Goal: Task Accomplishment & Management: Manage account settings

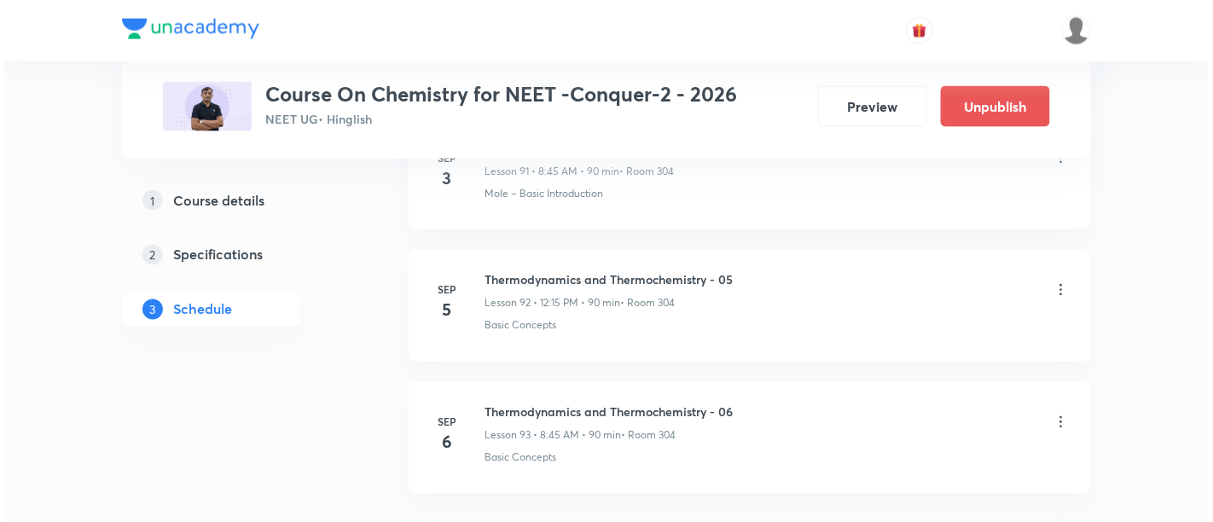
scroll to position [12969, 0]
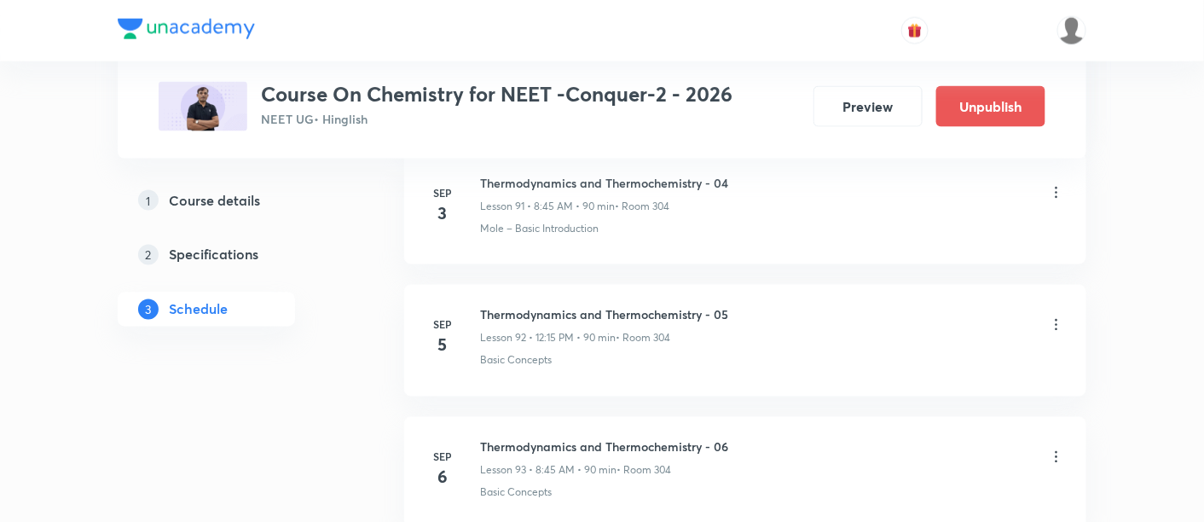
click at [1056, 451] on icon at bounding box center [1057, 456] width 3 height 11
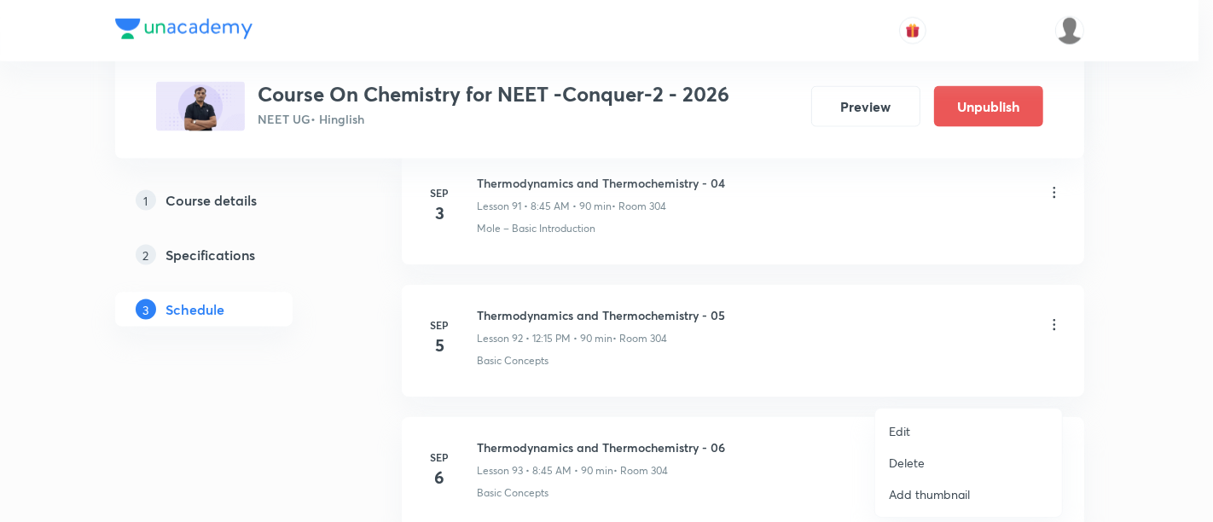
click at [902, 429] on p "Edit" at bounding box center [898, 431] width 21 height 18
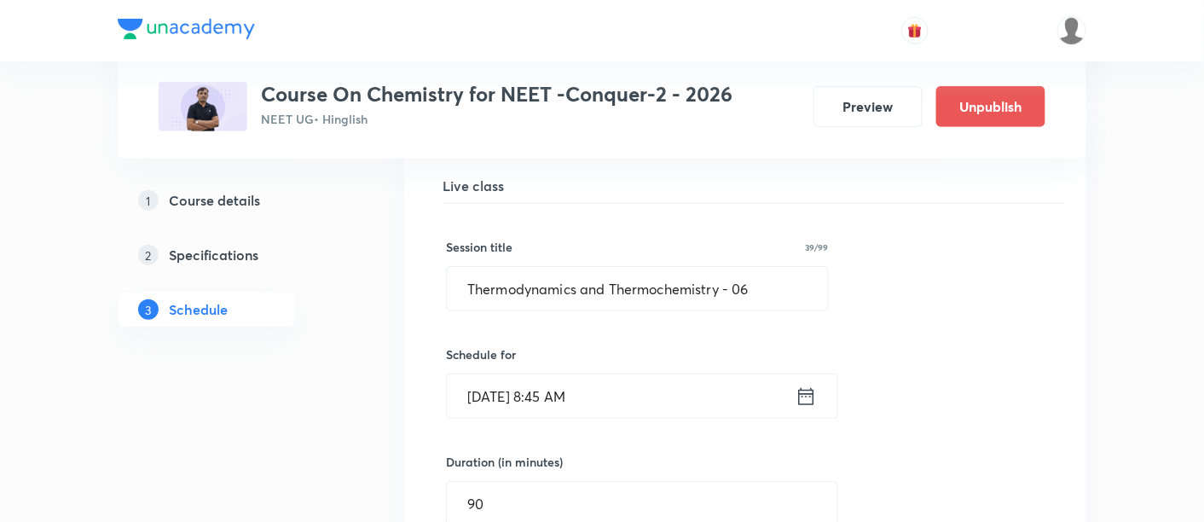
scroll to position [12389, 0]
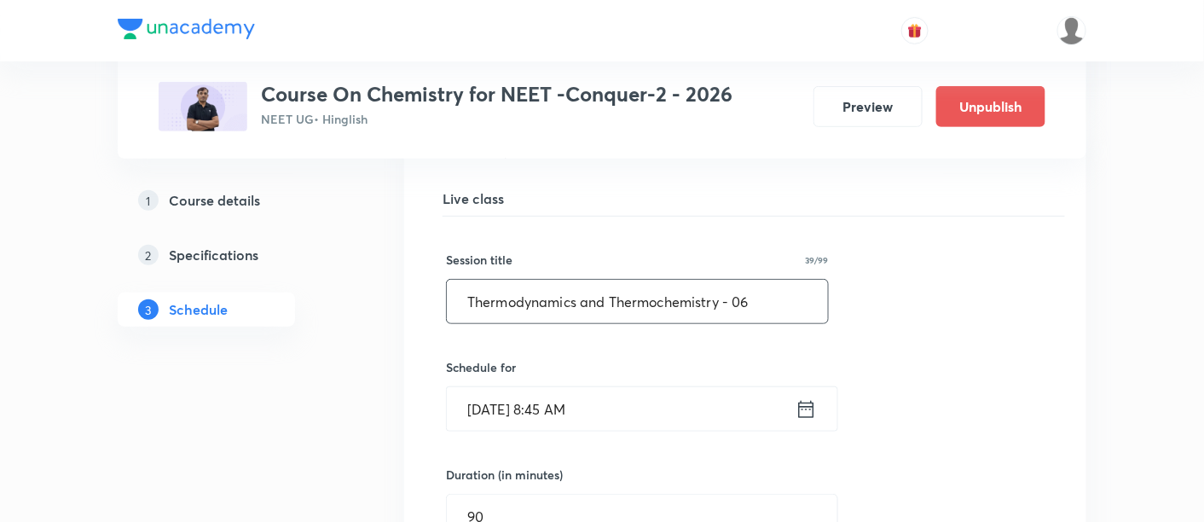
click at [756, 280] on input "Thermodynamics and Thermochemistry - 06" at bounding box center [637, 301] width 381 height 43
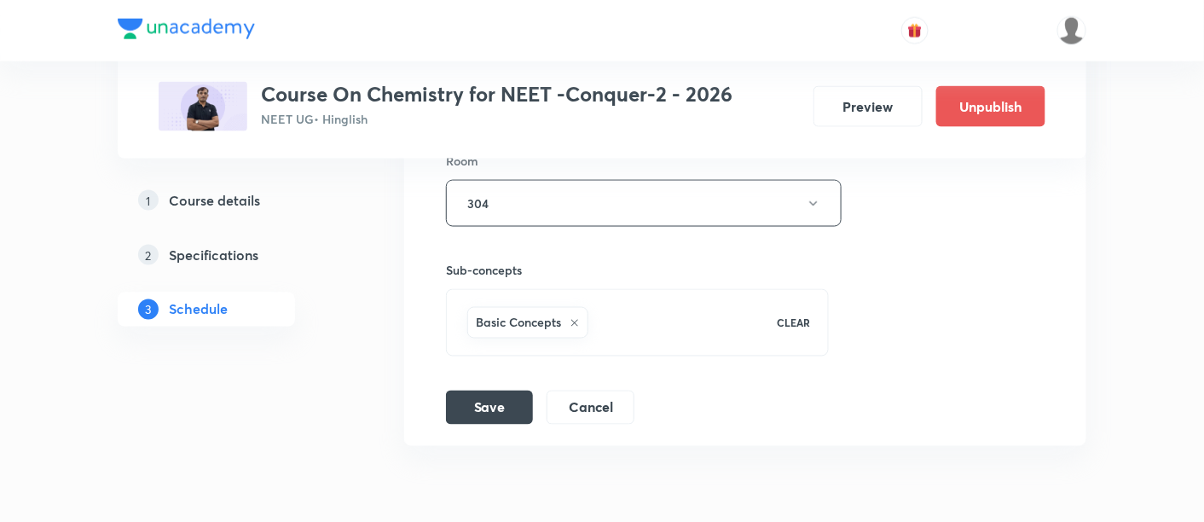
scroll to position [12933, 0]
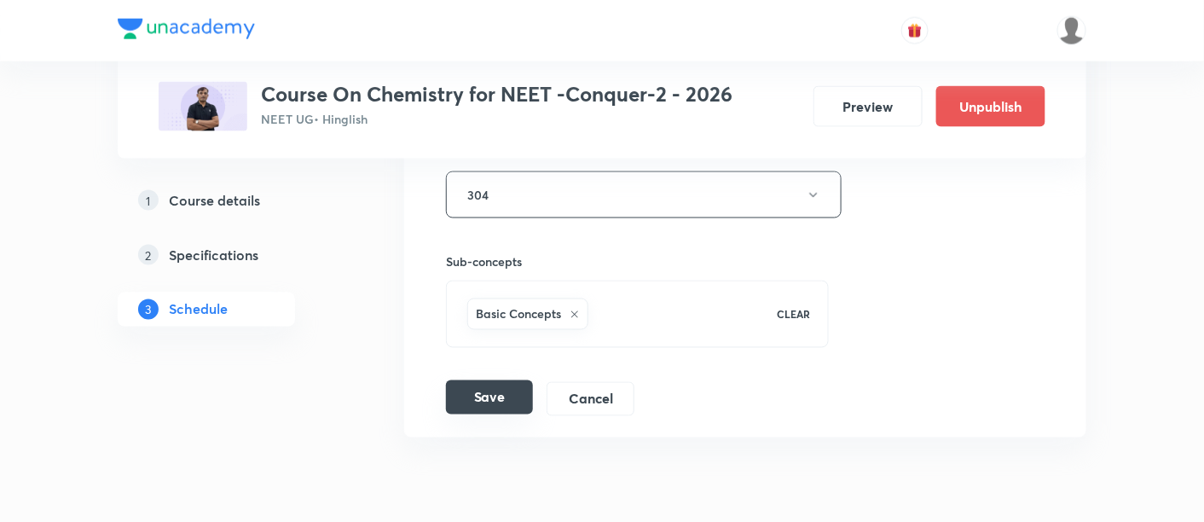
type input "Thermodynamics and Thermochemistry - 05"
click at [477, 380] on button "Save" at bounding box center [489, 397] width 87 height 34
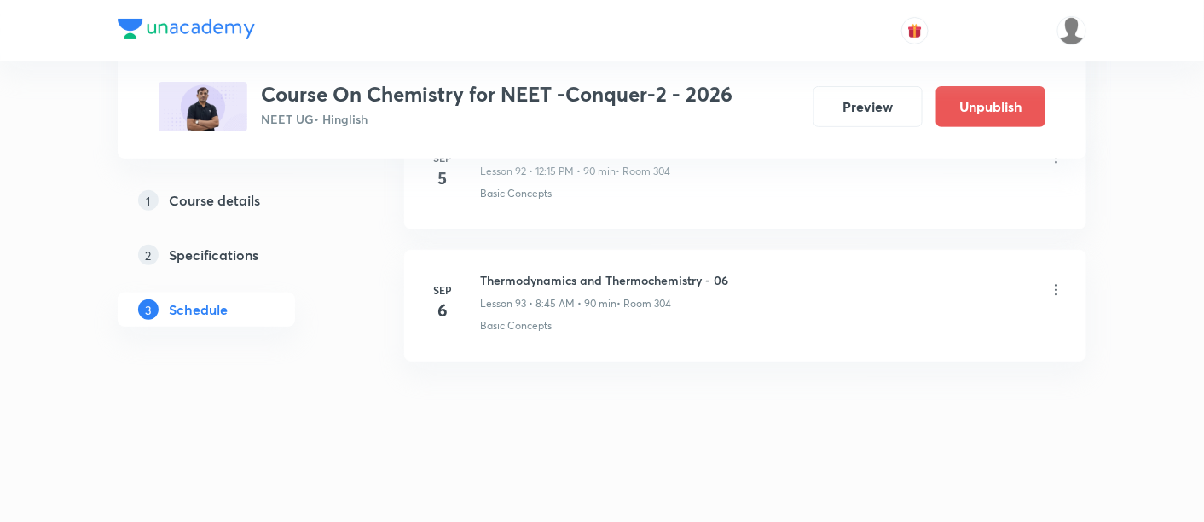
scroll to position [12308, 0]
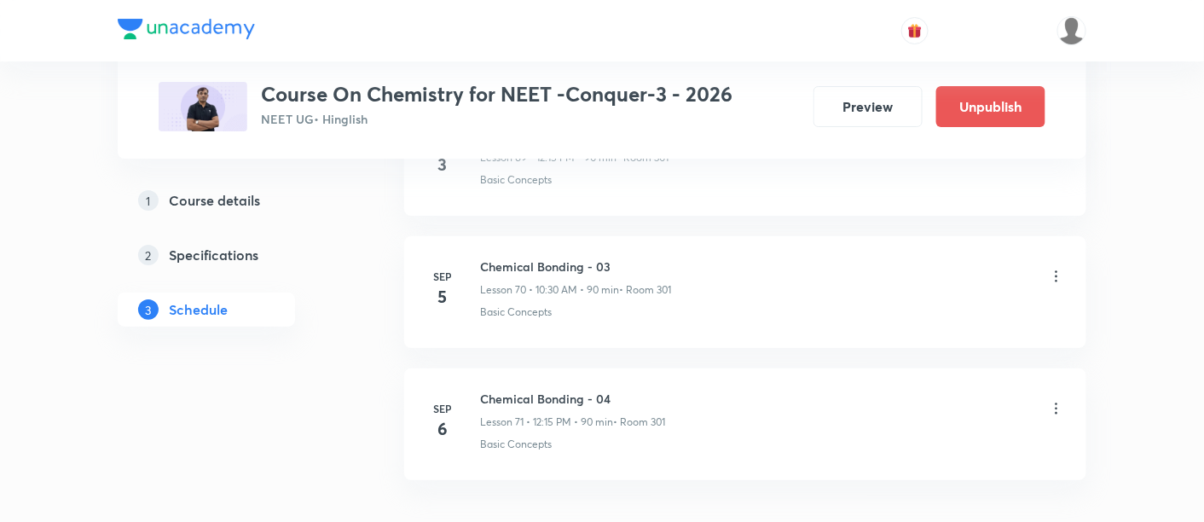
click at [1055, 400] on icon at bounding box center [1056, 408] width 17 height 17
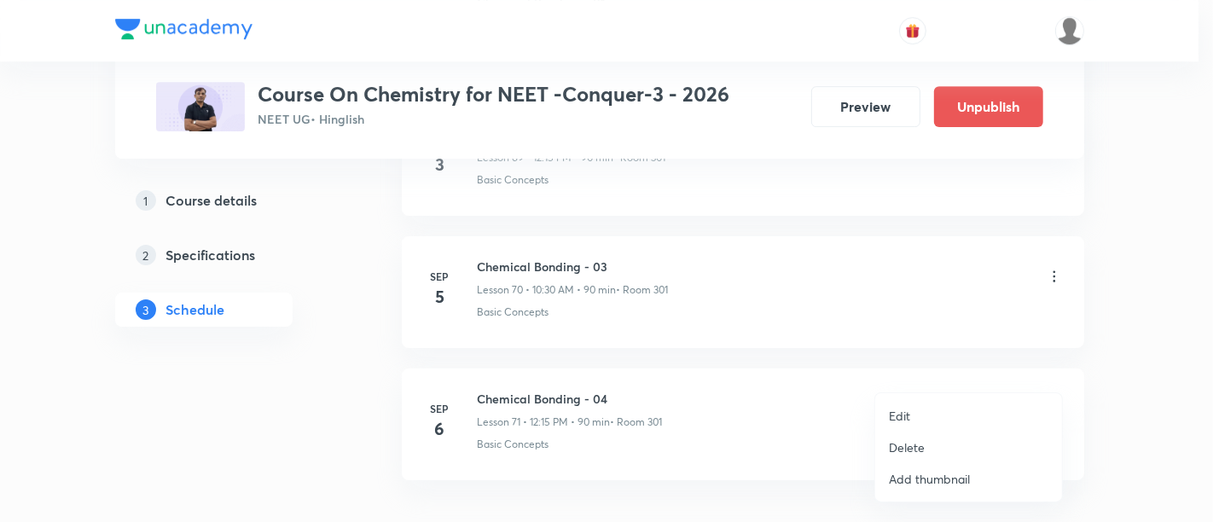
click at [894, 417] on p "Edit" at bounding box center [898, 416] width 21 height 18
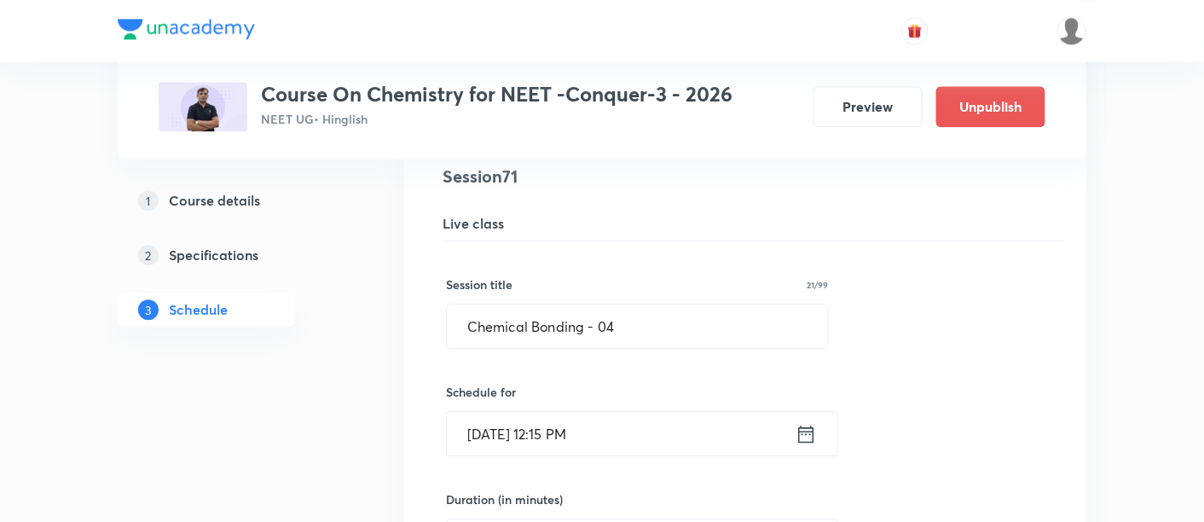
scroll to position [9448, 0]
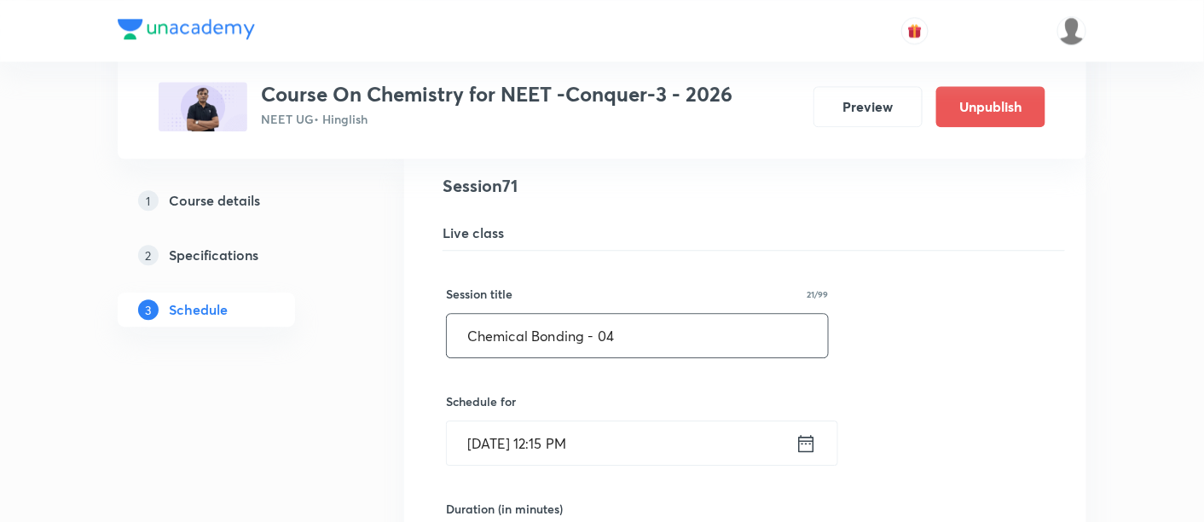
click at [649, 316] on input "Chemical Bonding - 04" at bounding box center [637, 335] width 381 height 43
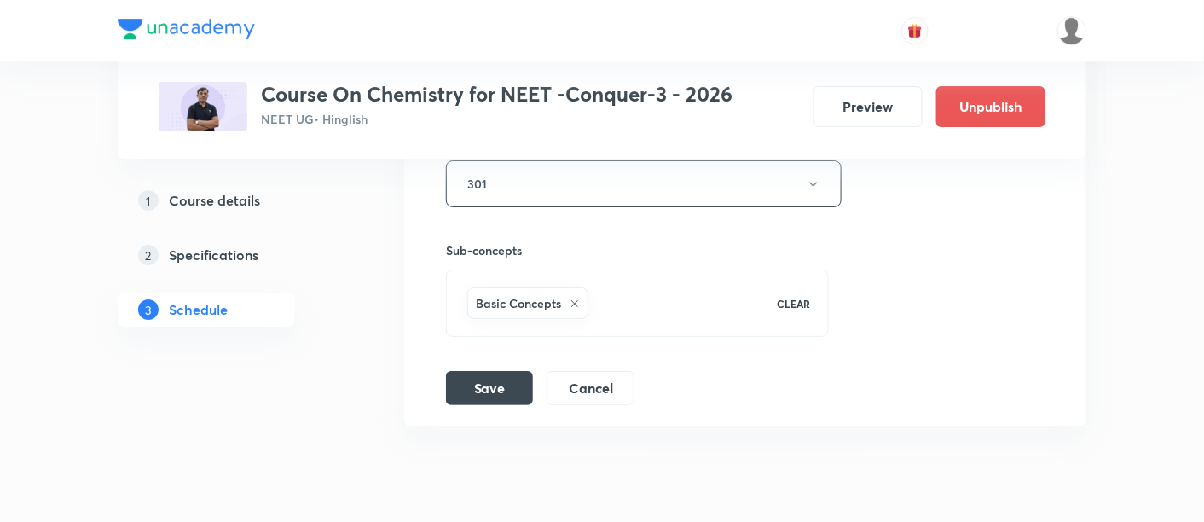
scroll to position [10063, 0]
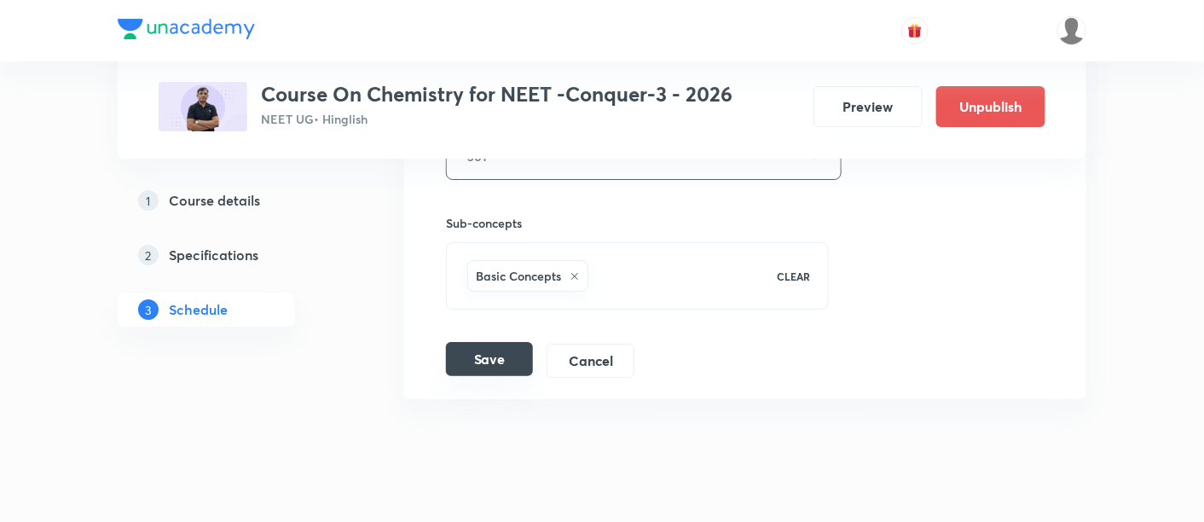
type input "Chemical Bonding - 03"
click at [491, 342] on button "Save" at bounding box center [489, 359] width 87 height 34
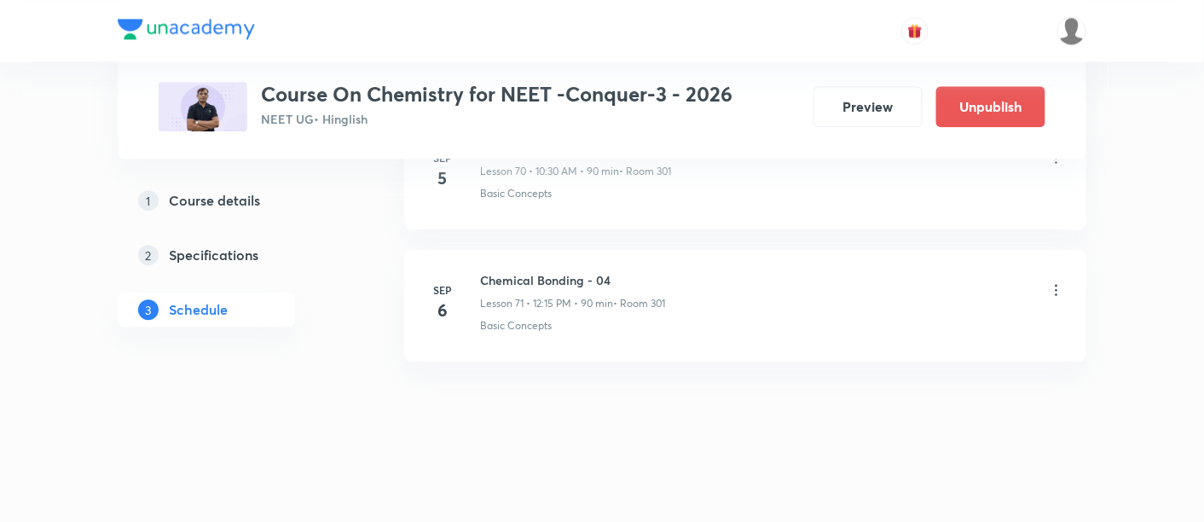
scroll to position [9411, 0]
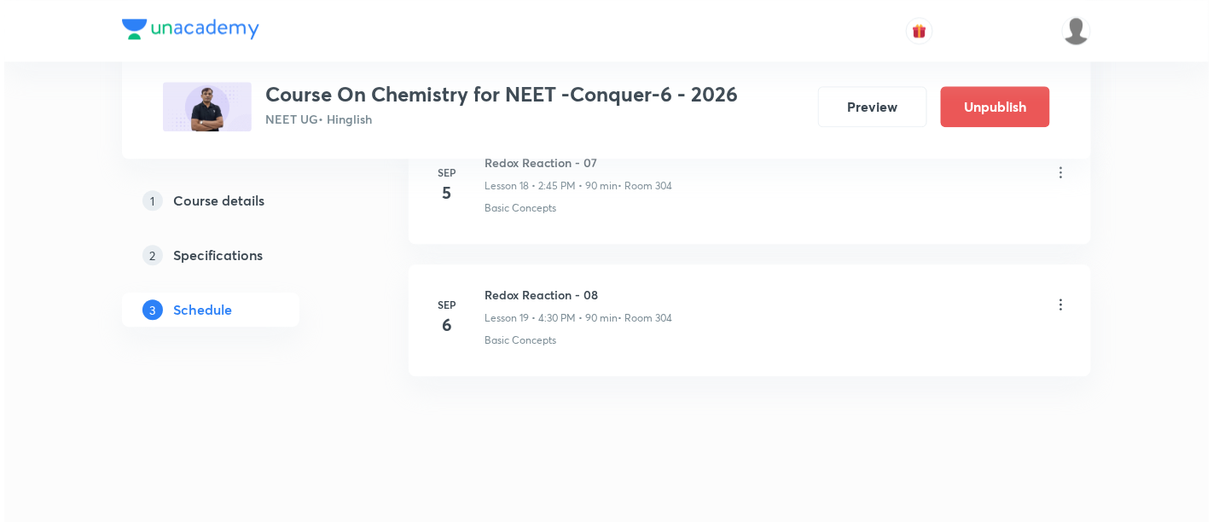
scroll to position [3344, 0]
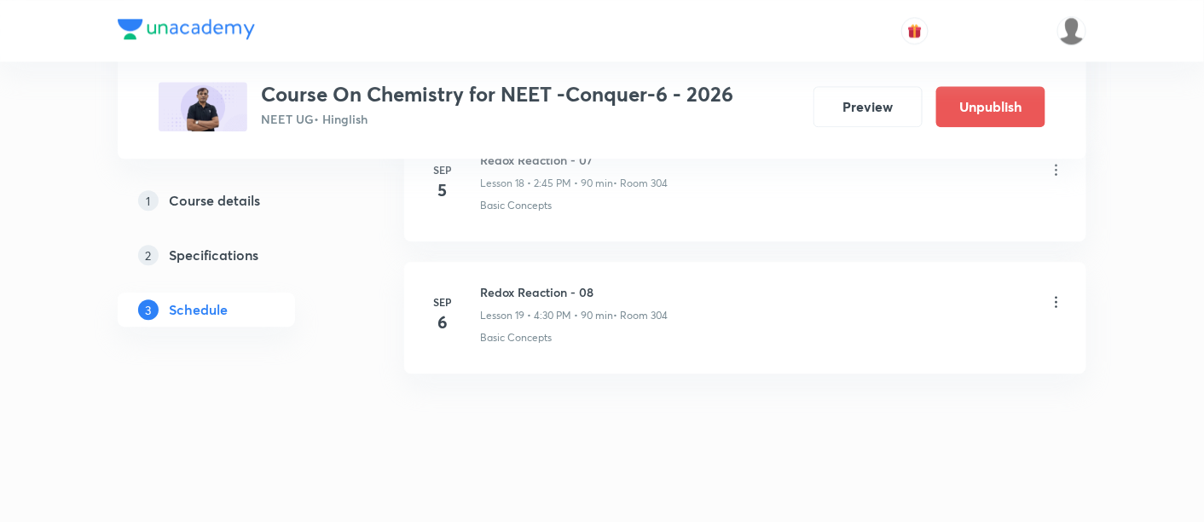
click at [1055, 293] on icon at bounding box center [1056, 301] width 17 height 17
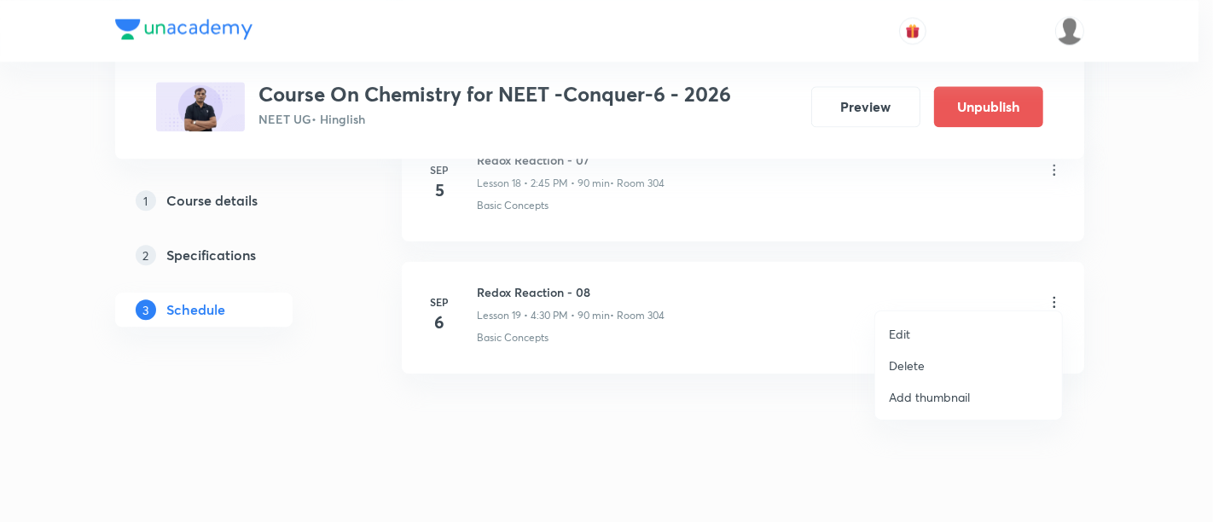
click at [894, 329] on p "Edit" at bounding box center [898, 334] width 21 height 18
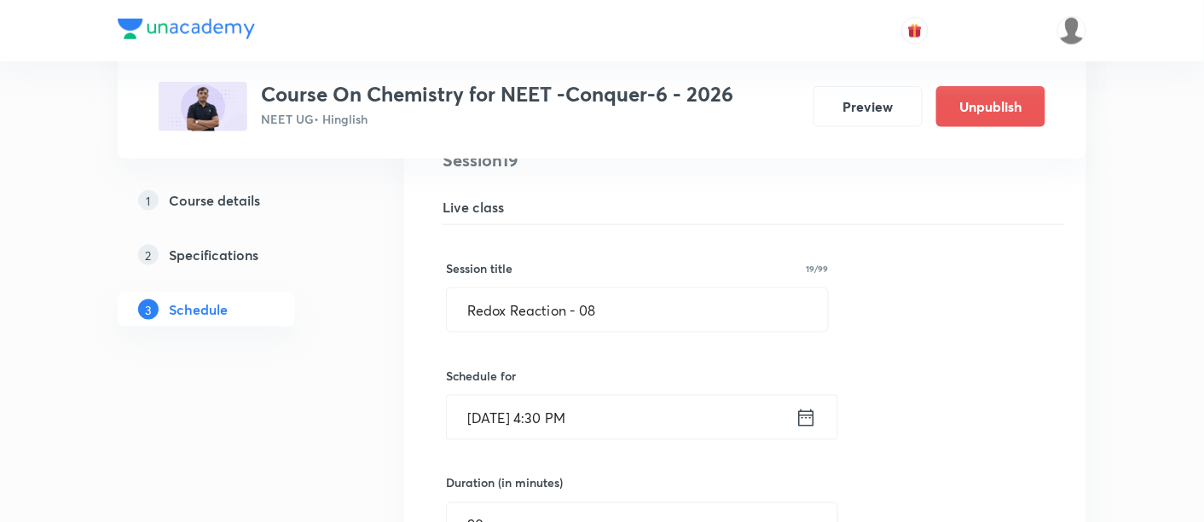
scroll to position [2590, 0]
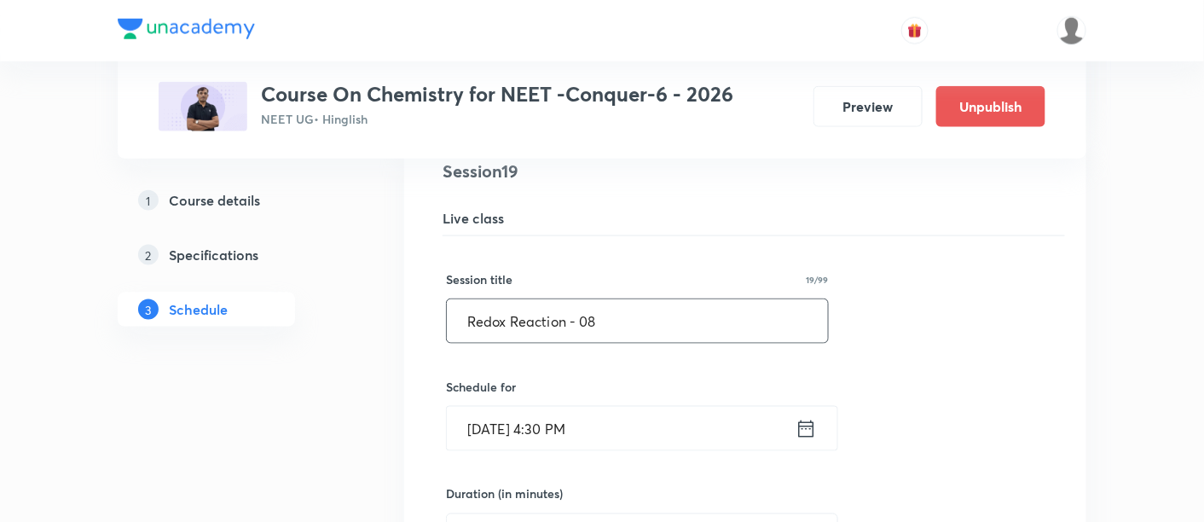
click at [628, 308] on input "Redox Reaction - 08" at bounding box center [637, 320] width 381 height 43
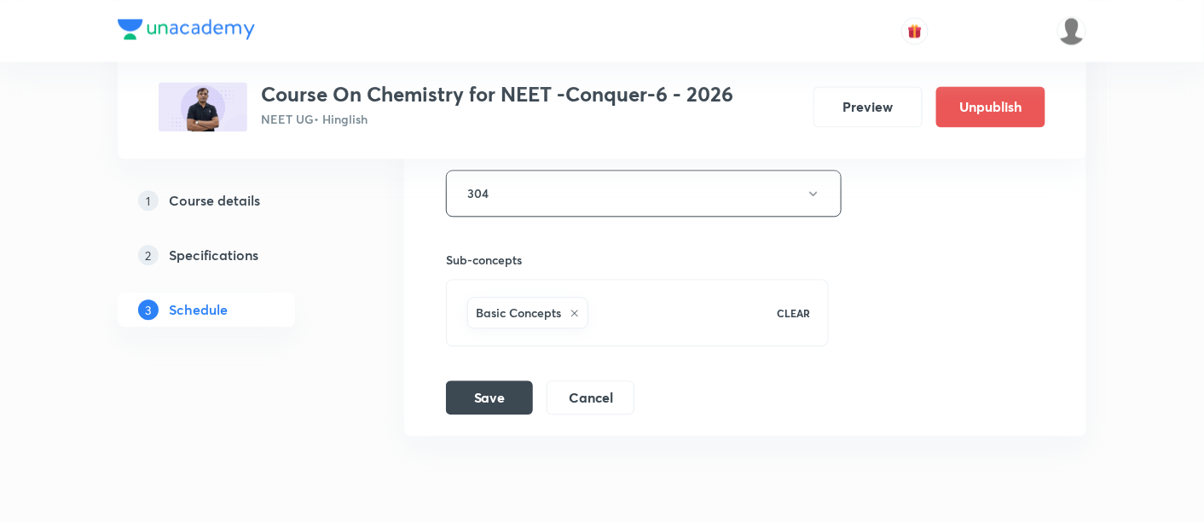
scroll to position [3215, 0]
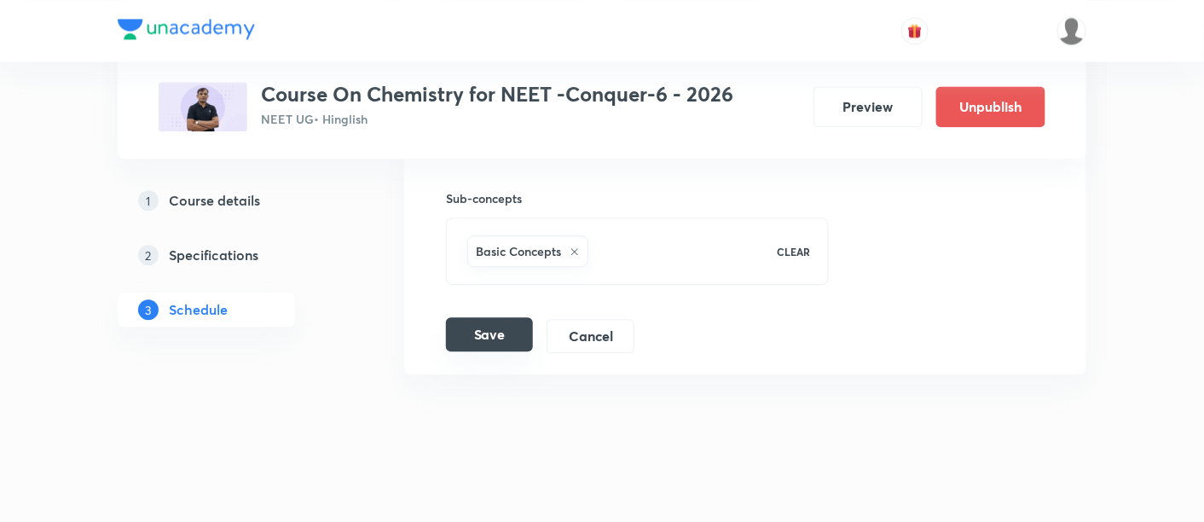
type input "Redox Reaction - 07"
click at [493, 333] on button "Save" at bounding box center [489, 334] width 87 height 34
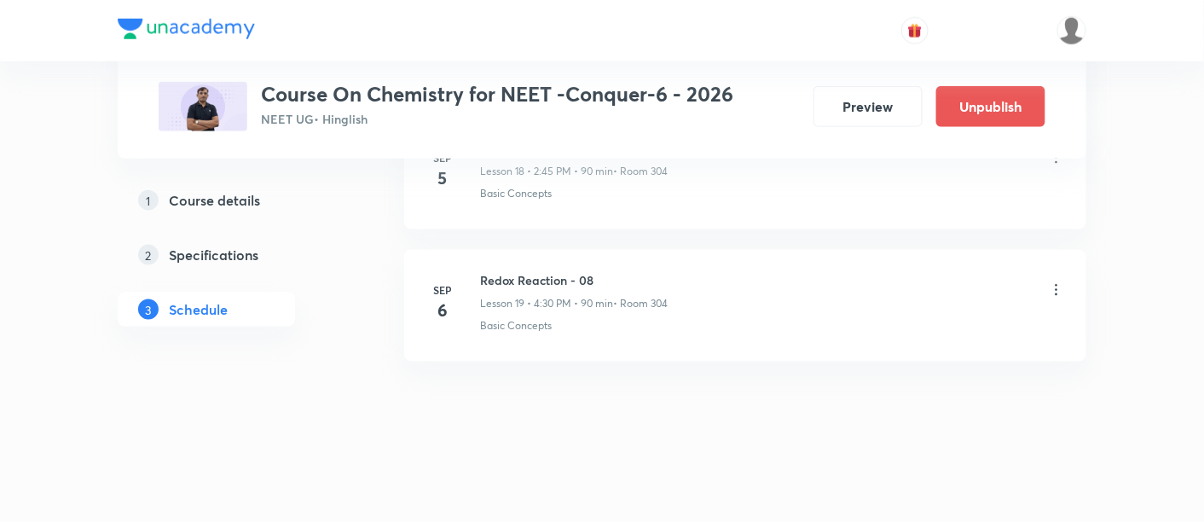
scroll to position [2562, 0]
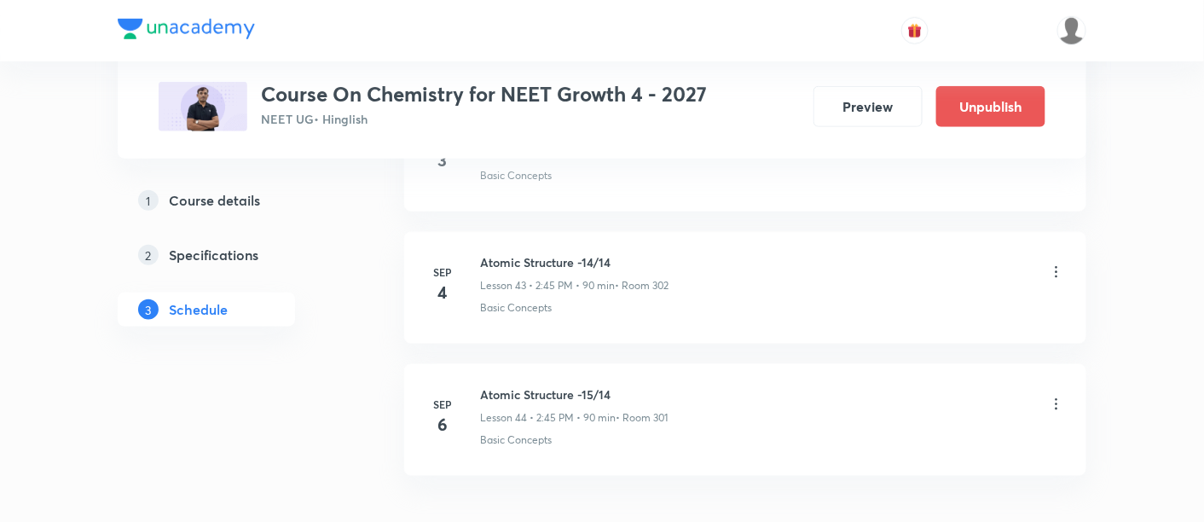
scroll to position [6538, 0]
